Goal: Check status: Check status

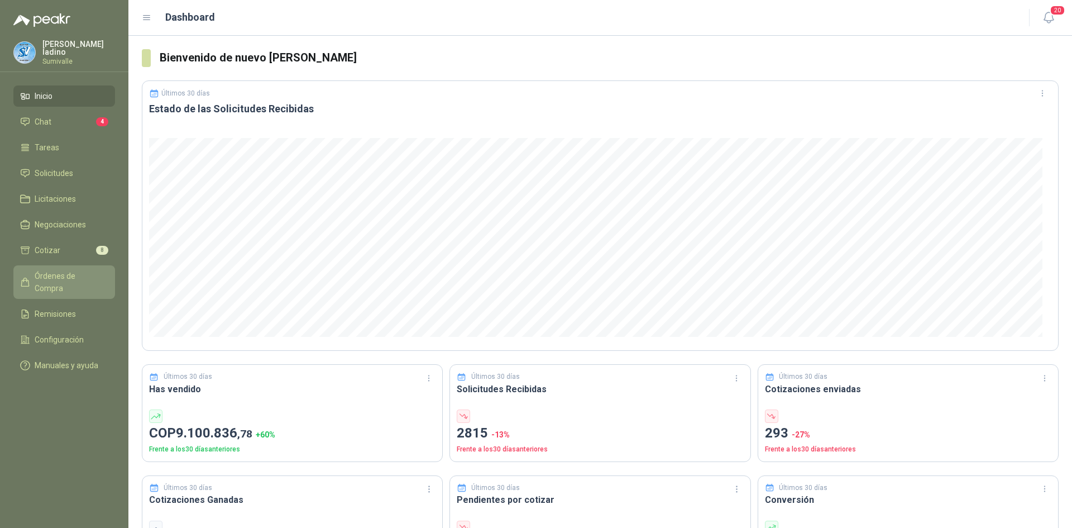
click at [65, 271] on span "Órdenes de Compra" at bounding box center [70, 282] width 70 height 25
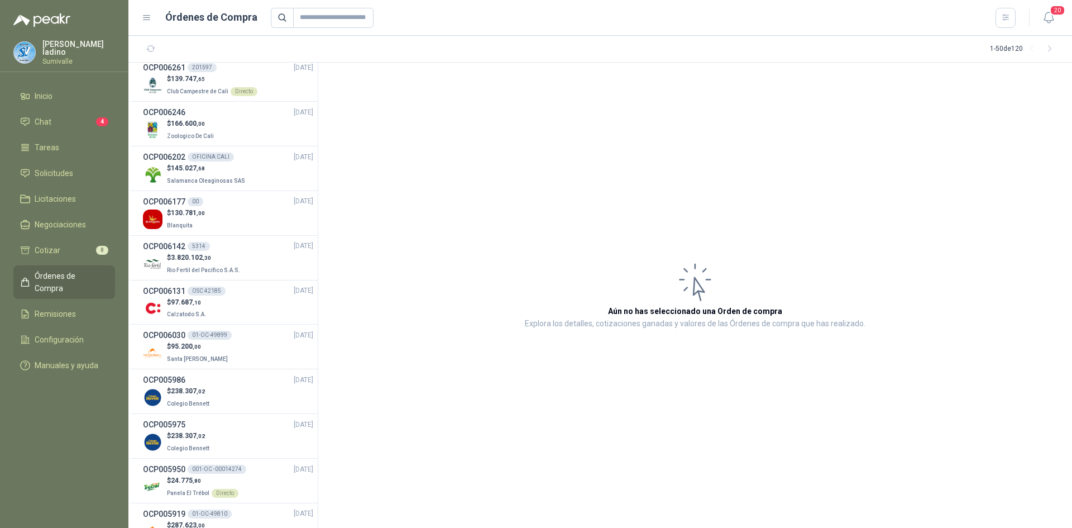
scroll to position [782, 0]
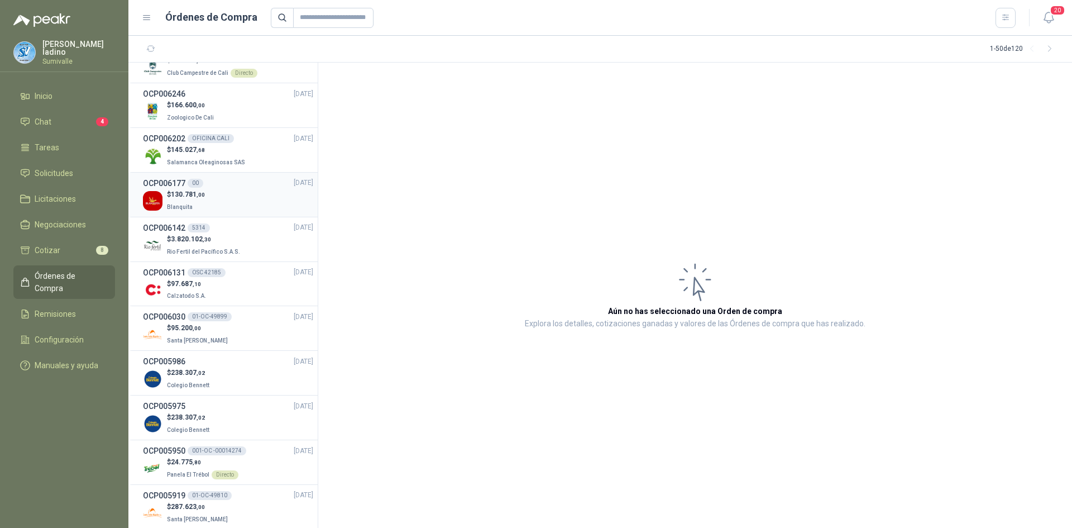
click at [219, 191] on div "$ 130.781 ,00 Blanquita" at bounding box center [228, 200] width 170 height 23
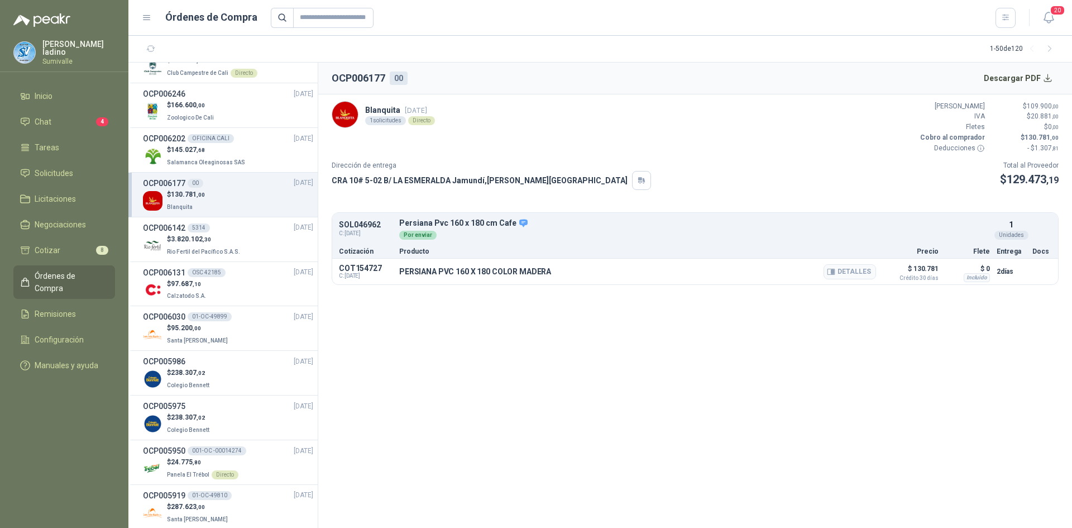
click at [928, 272] on p "$ 130.781 Crédito 30 [PERSON_NAME]" at bounding box center [911, 271] width 56 height 19
click at [922, 272] on p "$ 130.781 Crédito 30 [PERSON_NAME]" at bounding box center [911, 271] width 56 height 19
click at [918, 270] on p "$ 130.781 Crédito 30 [PERSON_NAME]" at bounding box center [911, 271] width 56 height 19
click at [862, 269] on button "Detalles" at bounding box center [849, 271] width 52 height 15
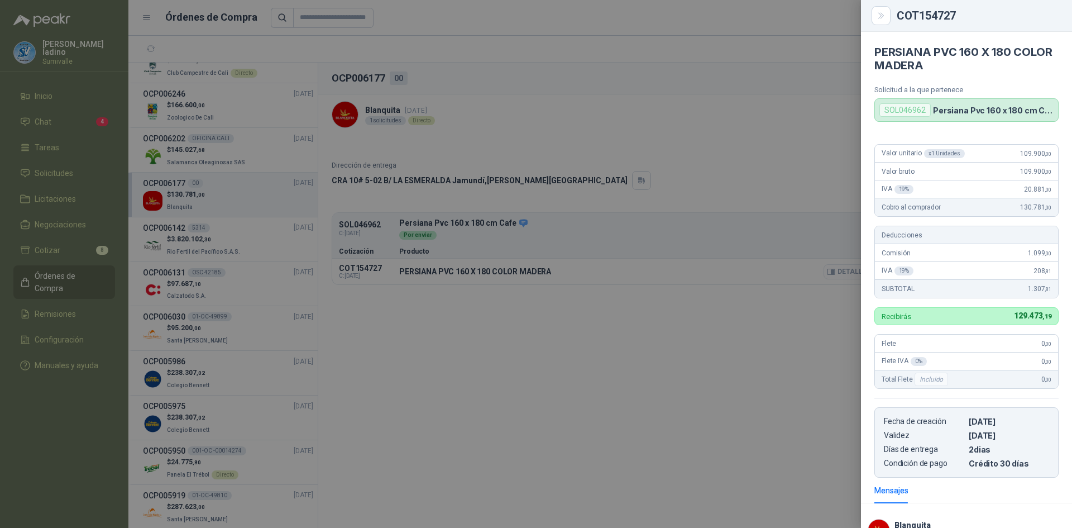
scroll to position [211, 0]
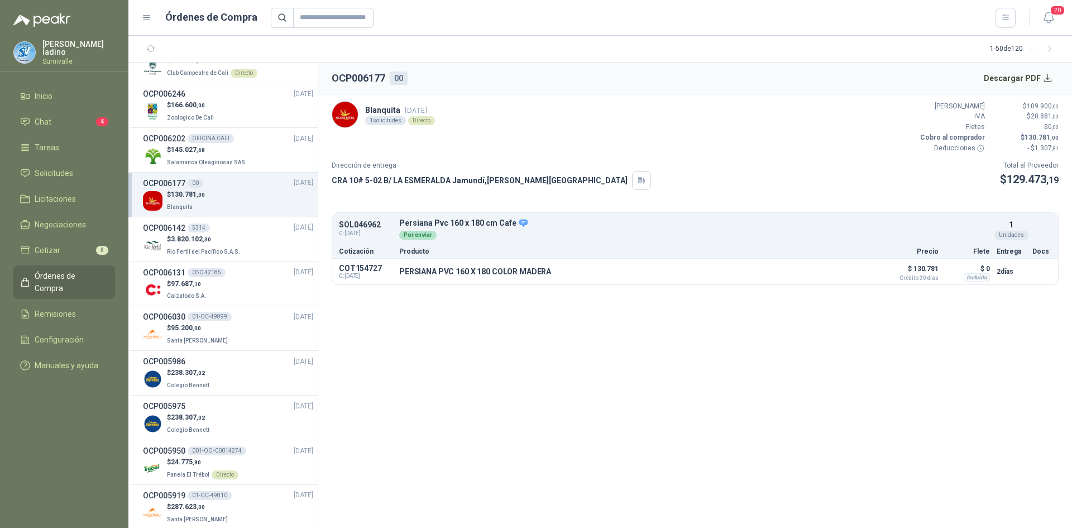
click at [176, 198] on p "$ 130.781 ,00" at bounding box center [186, 194] width 38 height 11
click at [1023, 78] on button "Descargar PDF" at bounding box center [1018, 78] width 82 height 22
click at [908, 275] on span "Crédito 30 días" at bounding box center [911, 278] width 56 height 6
click at [843, 272] on button "Detalles" at bounding box center [849, 271] width 52 height 15
